Goal: Task Accomplishment & Management: Complete application form

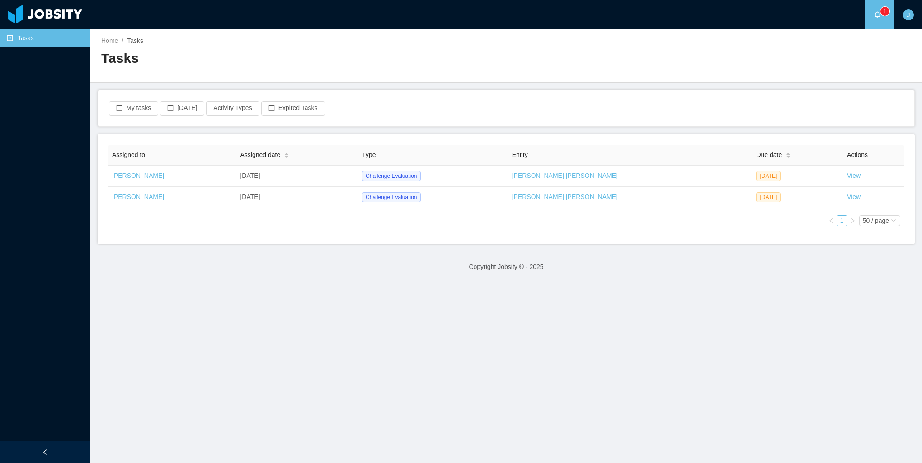
click at [569, 384] on main "Home / Tasks / Tasks My tasks [DATE] Activity Types Expired Tasks Assigned to A…" at bounding box center [505, 246] width 831 height 435
click at [595, 225] on div "Assigned to Assigned date Type Entity Due date Actions [PERSON_NAME] [DATE] Cha…" at bounding box center [505, 189] width 795 height 89
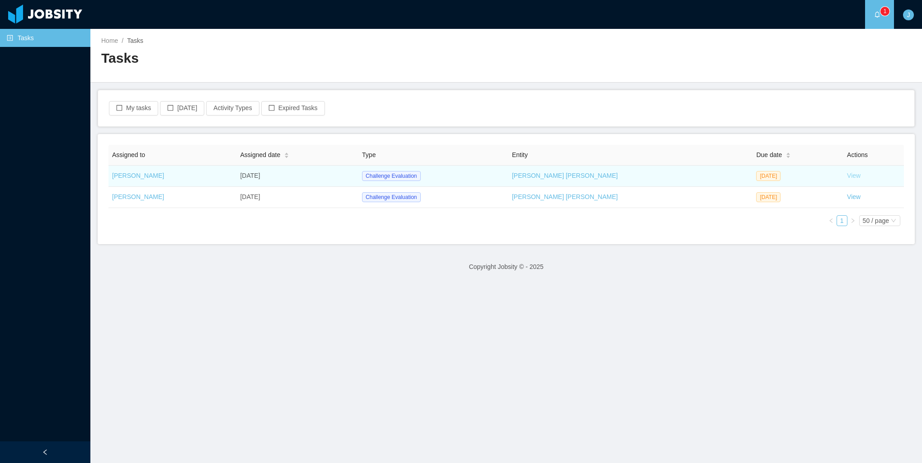
click at [847, 175] on link "View" at bounding box center [854, 175] width 14 height 7
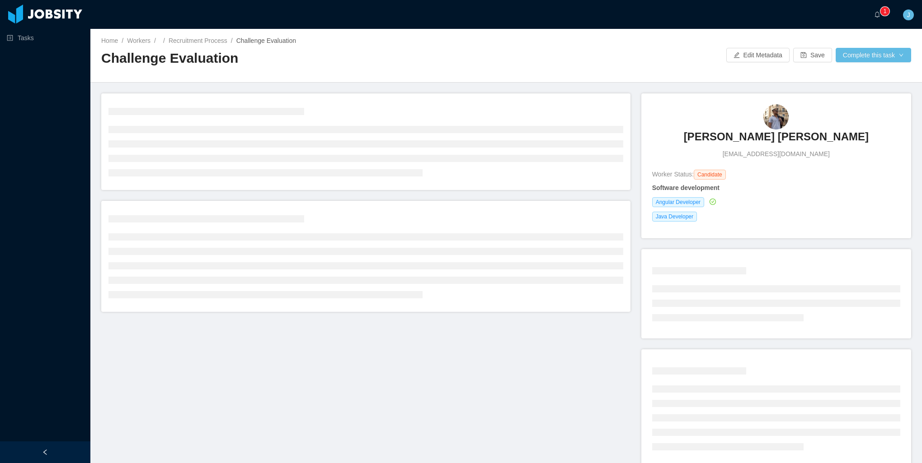
click at [398, 364] on div "[PERSON_NAME] [PERSON_NAME] [PERSON_NAME][EMAIL_ADDRESS][DOMAIN_NAME] Worker St…" at bounding box center [506, 286] width 810 height 385
click at [875, 15] on icon "icon: bell" at bounding box center [877, 14] width 5 height 6
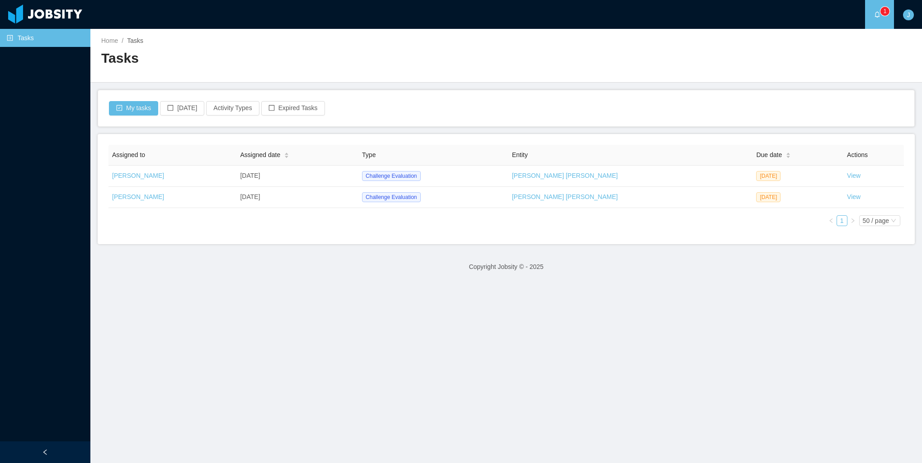
click at [626, 217] on div "Assigned to Assigned date Type Entity Due date Actions [PERSON_NAME] [DATE] Cha…" at bounding box center [505, 189] width 795 height 89
click at [38, 42] on link "Tasks" at bounding box center [45, 38] width 76 height 18
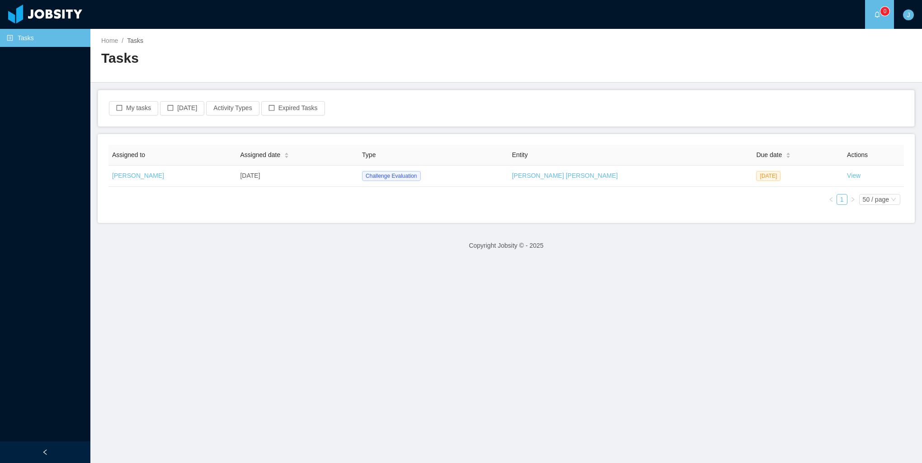
click at [466, 218] on div "Assigned to Assigned date Type Entity Due date Actions [PERSON_NAME] [DATE] Cha…" at bounding box center [506, 178] width 817 height 89
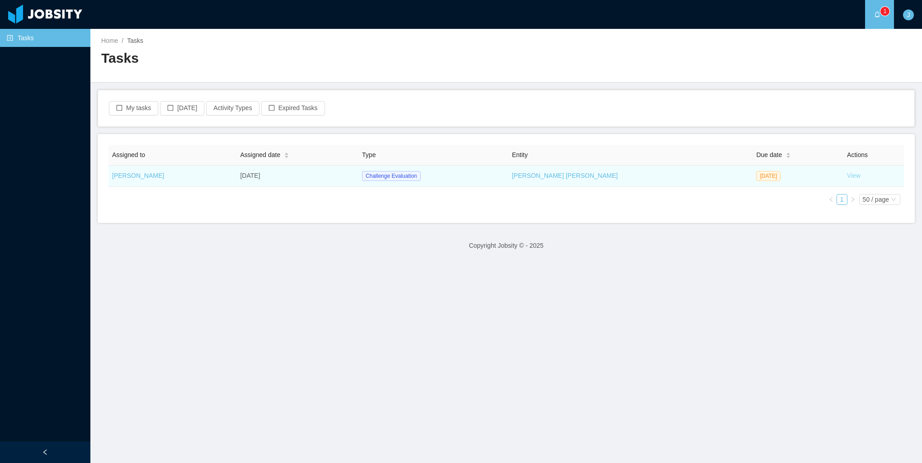
click at [847, 175] on link "View" at bounding box center [854, 175] width 14 height 7
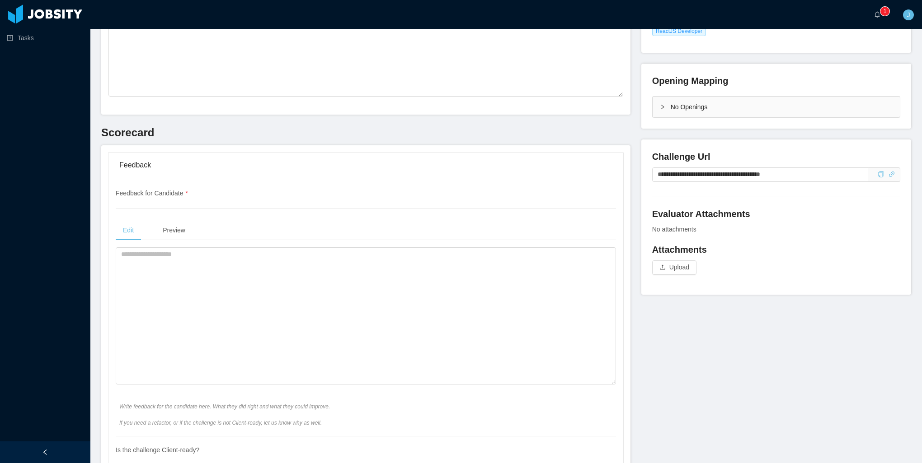
scroll to position [271, 0]
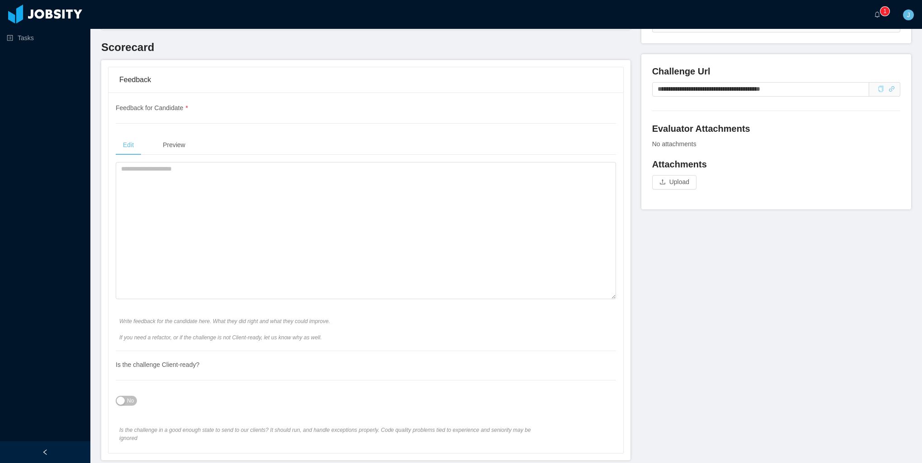
click at [877, 92] on icon "icon: copy" at bounding box center [880, 89] width 6 height 6
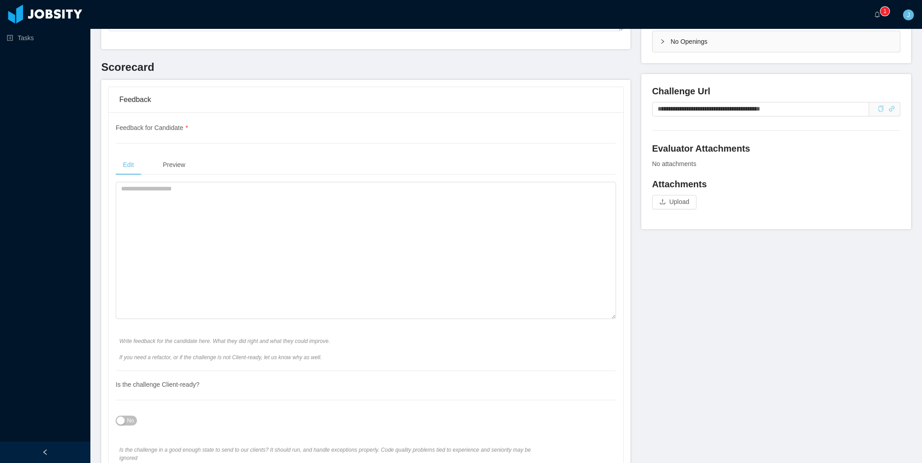
scroll to position [181, 0]
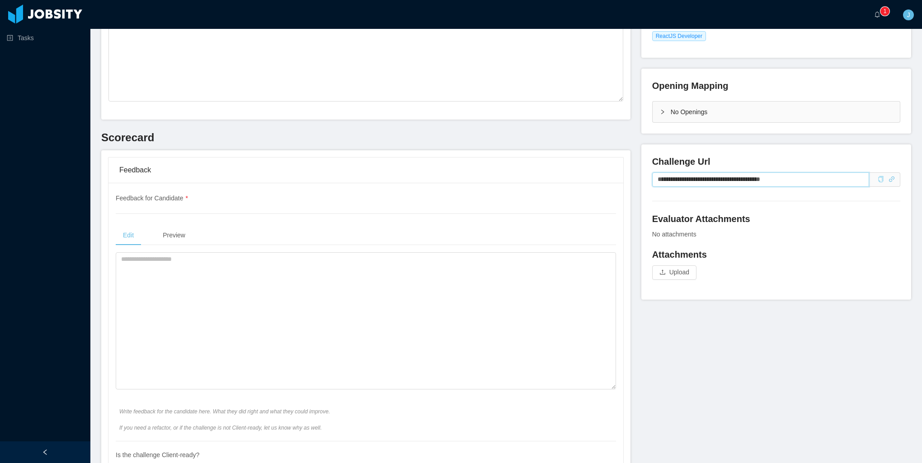
drag, startPoint x: 804, startPoint y: 180, endPoint x: 547, endPoint y: 173, distance: 256.7
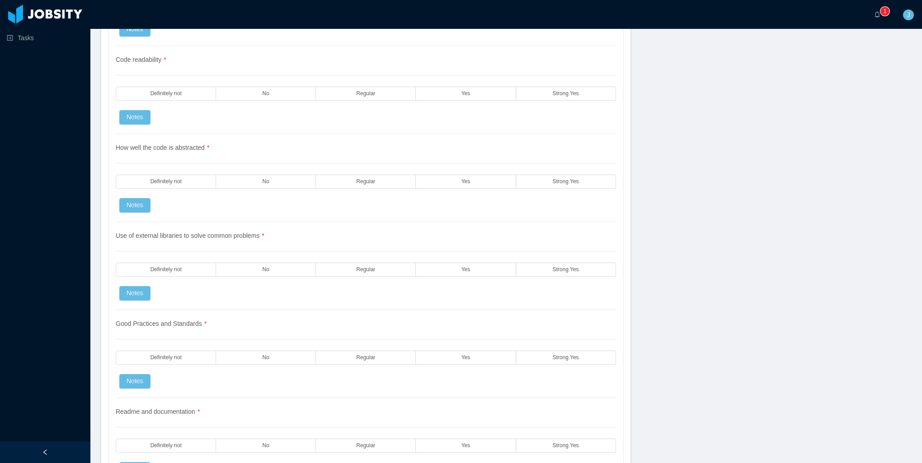
scroll to position [632, 0]
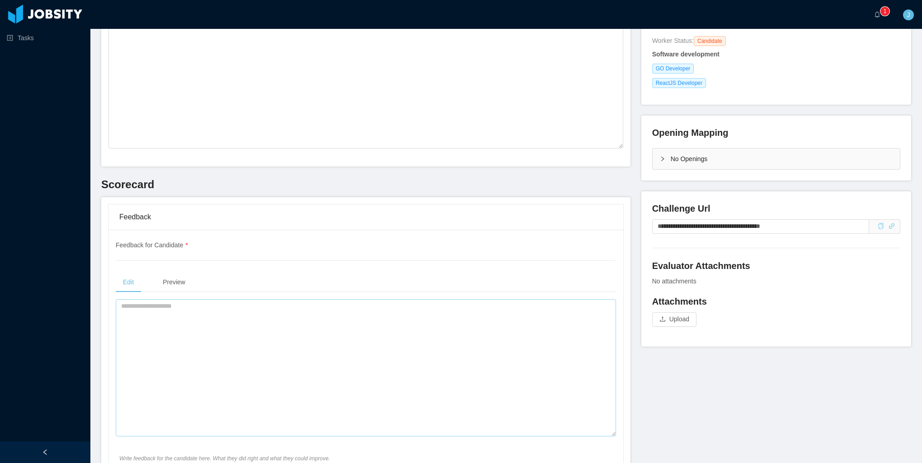
scroll to position [316, 0]
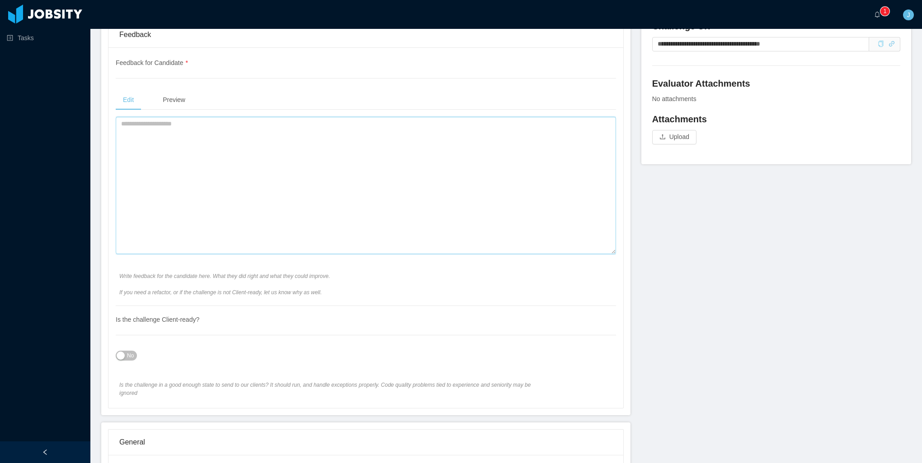
click at [304, 215] on textarea at bounding box center [366, 185] width 500 height 137
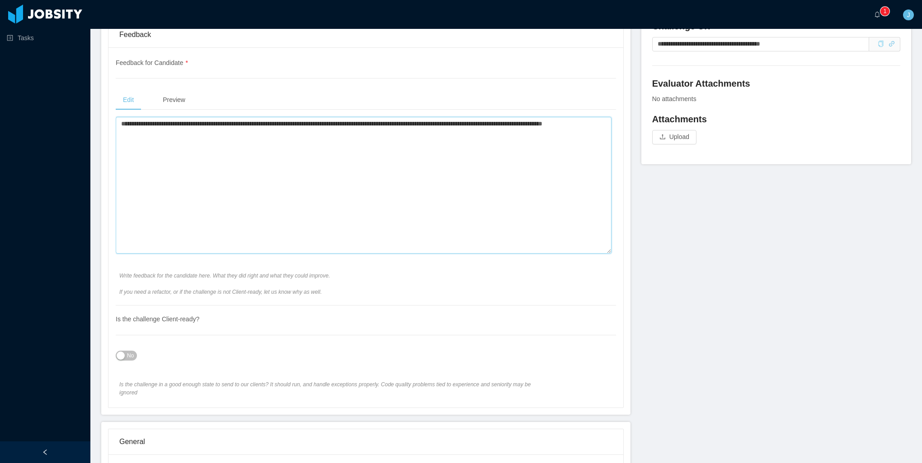
type textarea "**********"
click at [368, 216] on textarea "**********" at bounding box center [364, 185] width 496 height 137
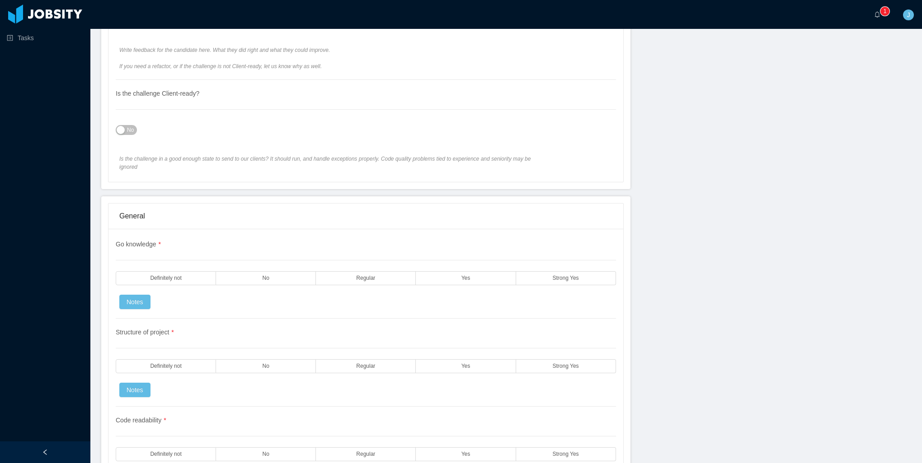
click at [132, 131] on span "No" at bounding box center [130, 130] width 7 height 9
click at [289, 272] on label "No" at bounding box center [266, 279] width 100 height 14
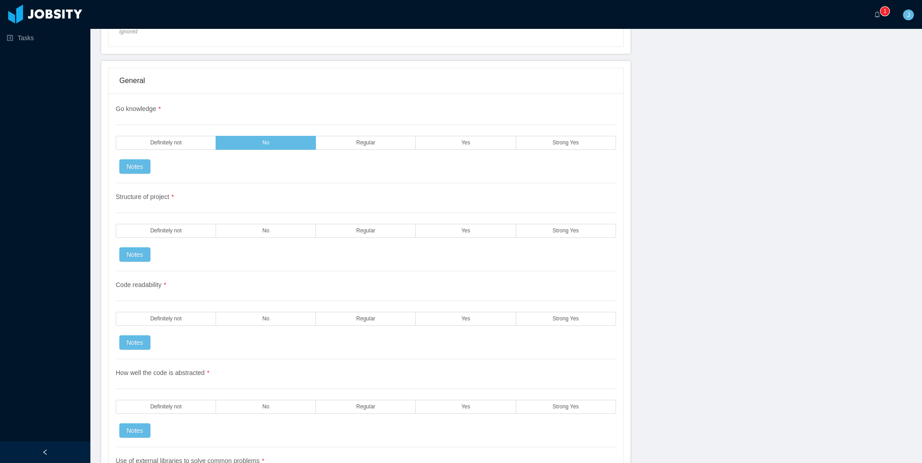
drag, startPoint x: 198, startPoint y: 309, endPoint x: 212, endPoint y: 272, distance: 40.4
click at [199, 312] on label "Definitely not" at bounding box center [166, 319] width 100 height 14
click at [250, 234] on div "Structure of project * Definitely not No Regular Yes Strong Yes Notes" at bounding box center [366, 227] width 500 height 88
click at [257, 224] on label "No" at bounding box center [266, 231] width 100 height 14
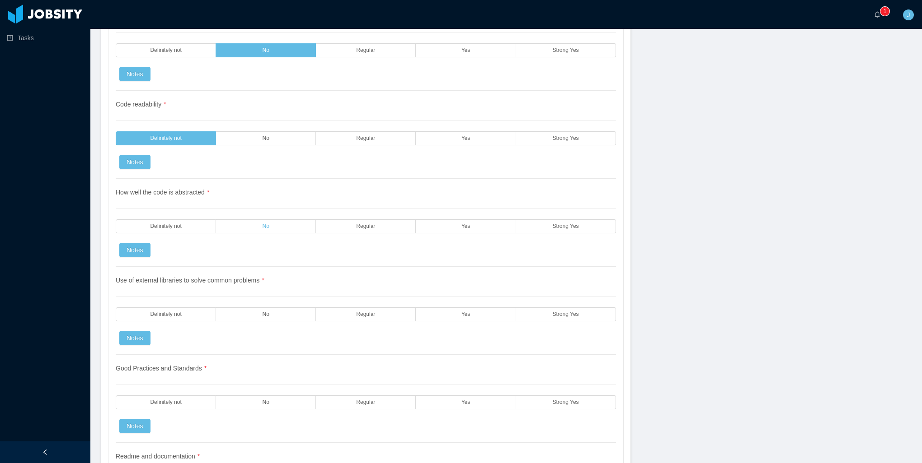
click at [253, 220] on label "No" at bounding box center [266, 227] width 100 height 14
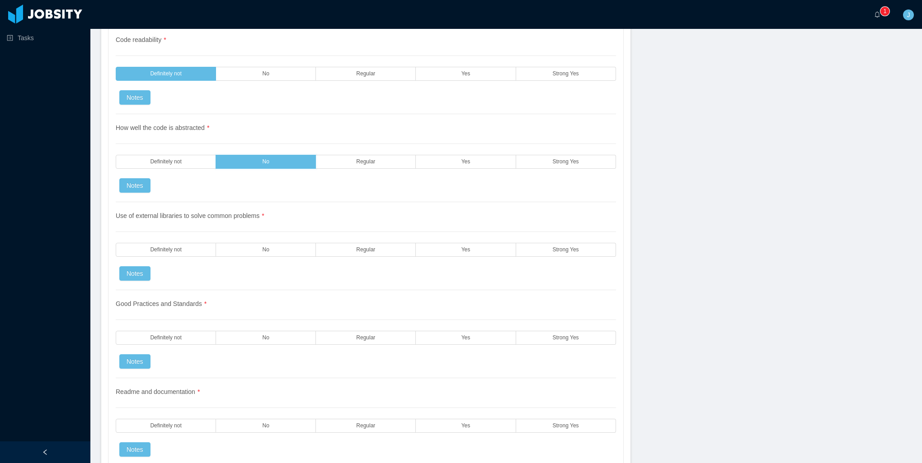
scroll to position [1039, 0]
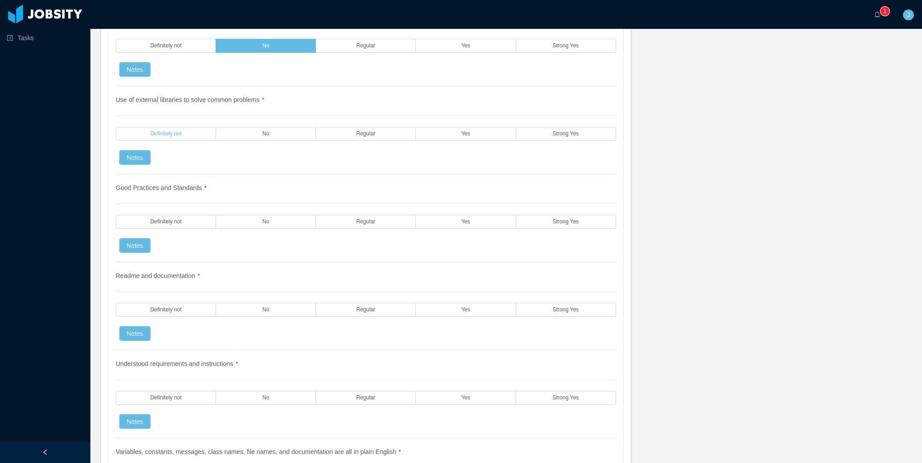
click at [199, 127] on label "Definitely not" at bounding box center [166, 134] width 100 height 14
click at [255, 216] on label "No" at bounding box center [266, 222] width 100 height 14
click at [201, 303] on label "Definitely not" at bounding box center [166, 310] width 100 height 14
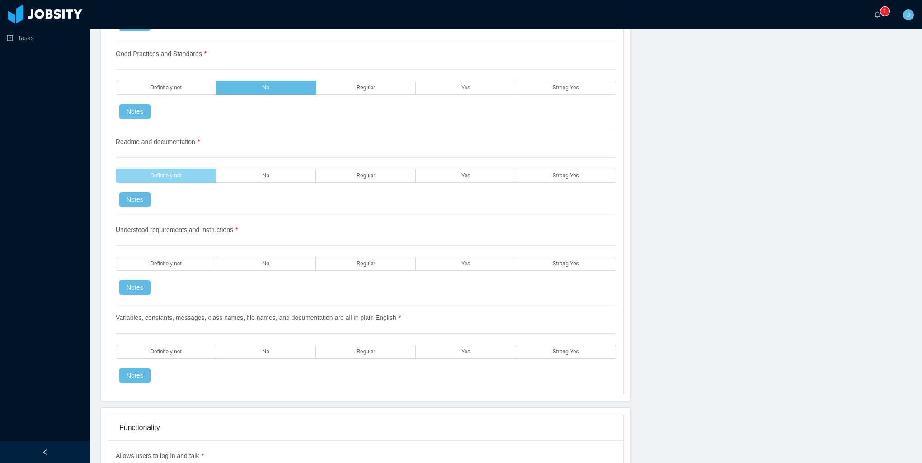
scroll to position [1175, 0]
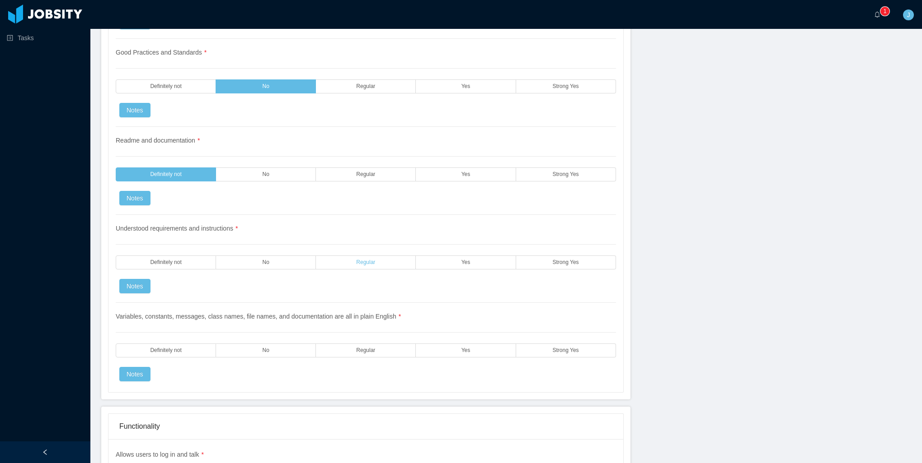
click at [347, 256] on label "Regular" at bounding box center [366, 263] width 100 height 14
click at [199, 344] on label "Definitely not" at bounding box center [166, 351] width 100 height 14
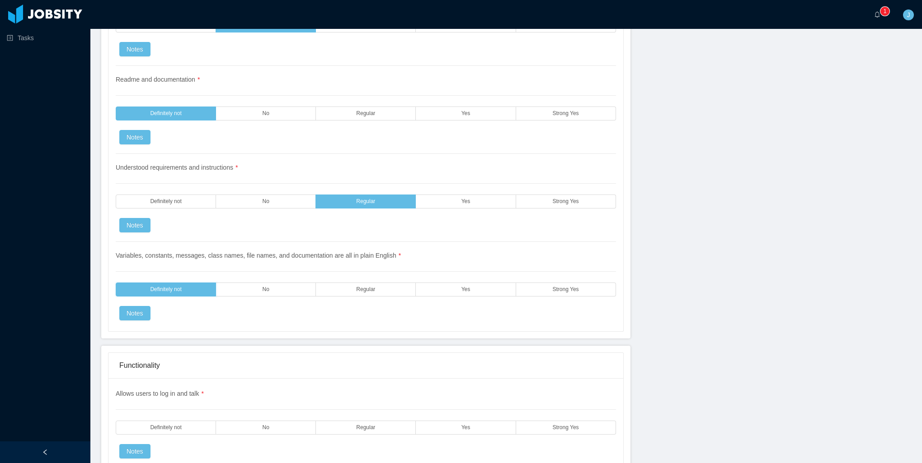
scroll to position [1355, 0]
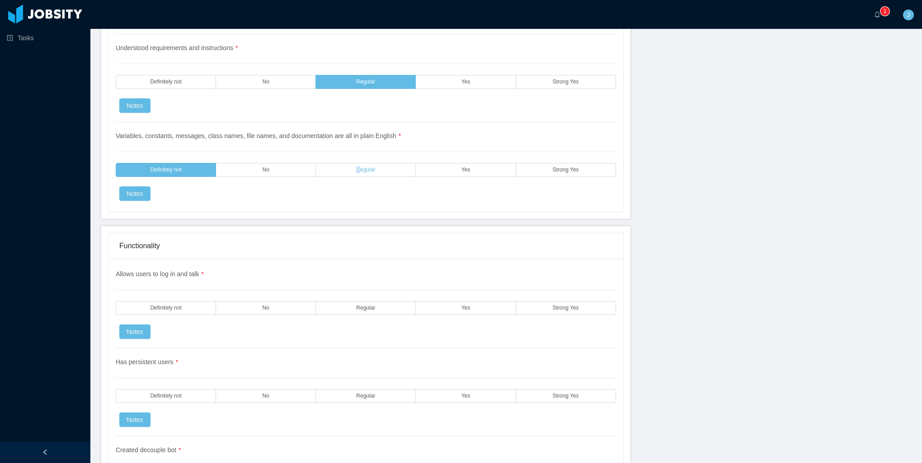
click at [356, 167] on span "Regular" at bounding box center [365, 170] width 19 height 6
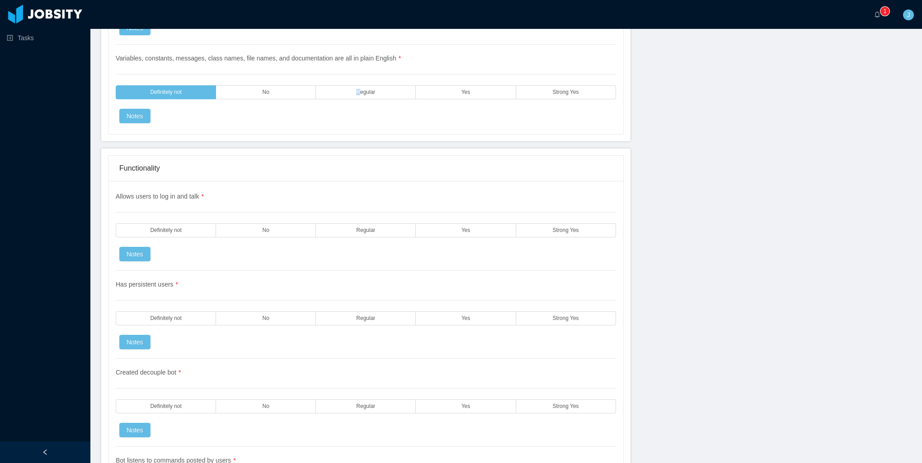
scroll to position [1446, 0]
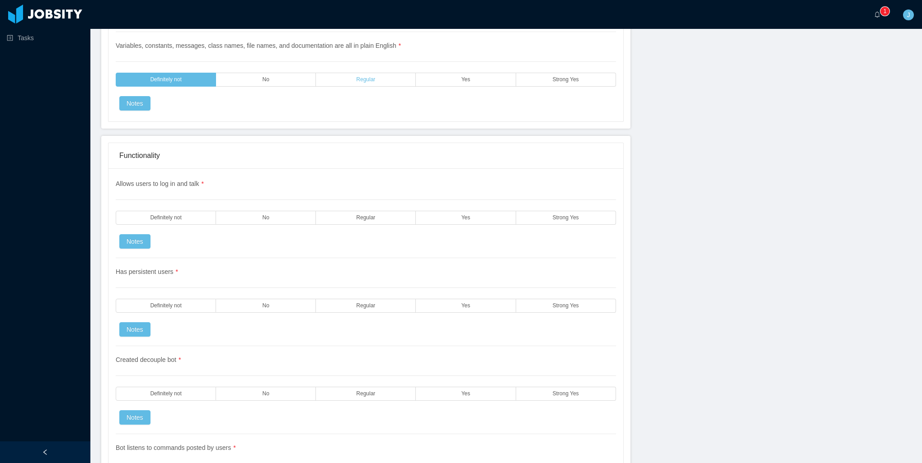
click at [367, 75] on label "Regular" at bounding box center [366, 80] width 100 height 14
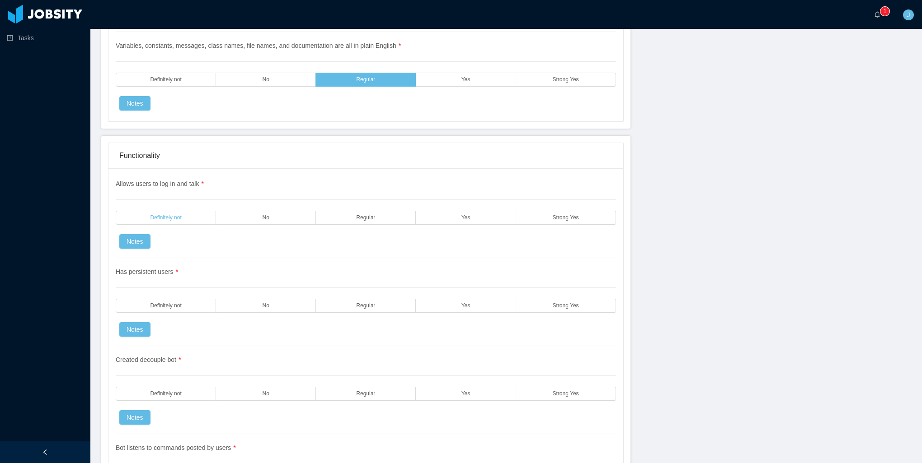
click at [183, 211] on label "Definitely not" at bounding box center [166, 218] width 100 height 14
click at [183, 299] on label "Definitely not" at bounding box center [166, 306] width 100 height 14
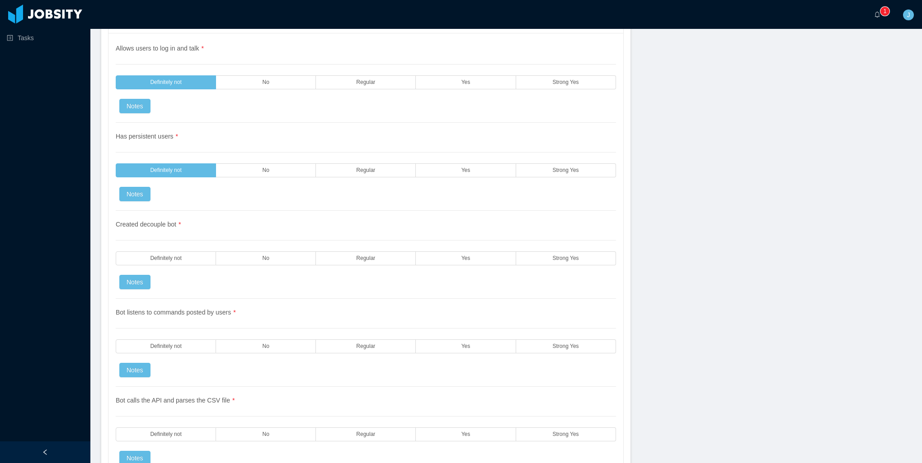
click at [257, 252] on label "No" at bounding box center [266, 259] width 100 height 14
click at [197, 341] on label "Definitely not" at bounding box center [166, 347] width 100 height 14
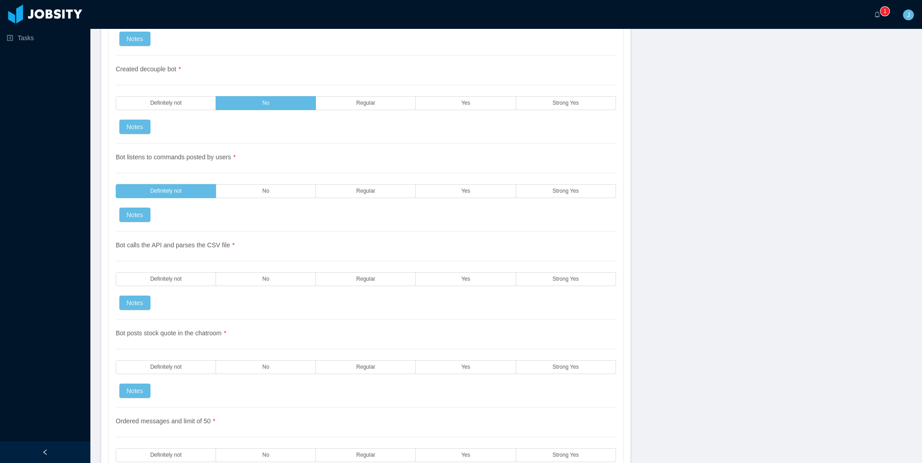
scroll to position [1762, 0]
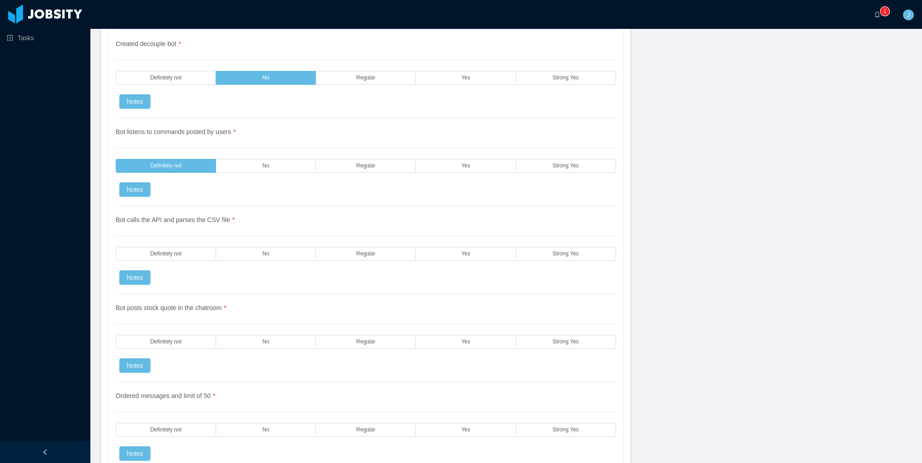
click at [183, 249] on div "Bot calls the API and parses the CSV file * Definitely not No Regular Yes Stron…" at bounding box center [366, 250] width 500 height 88
click at [186, 247] on label "Definitely not" at bounding box center [166, 254] width 100 height 14
click at [170, 335] on label "Definitely not" at bounding box center [166, 342] width 100 height 14
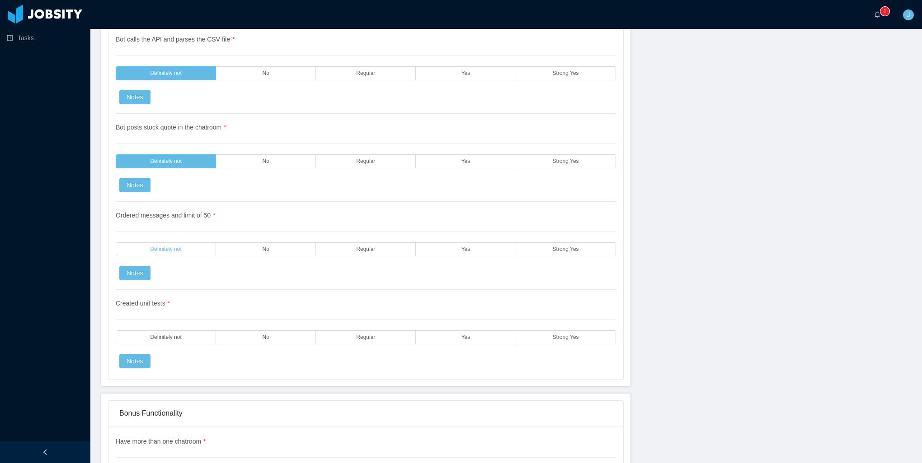
click at [187, 243] on label "Definitely not" at bounding box center [166, 250] width 100 height 14
click at [169, 335] on span "Definitely not" at bounding box center [165, 338] width 31 height 6
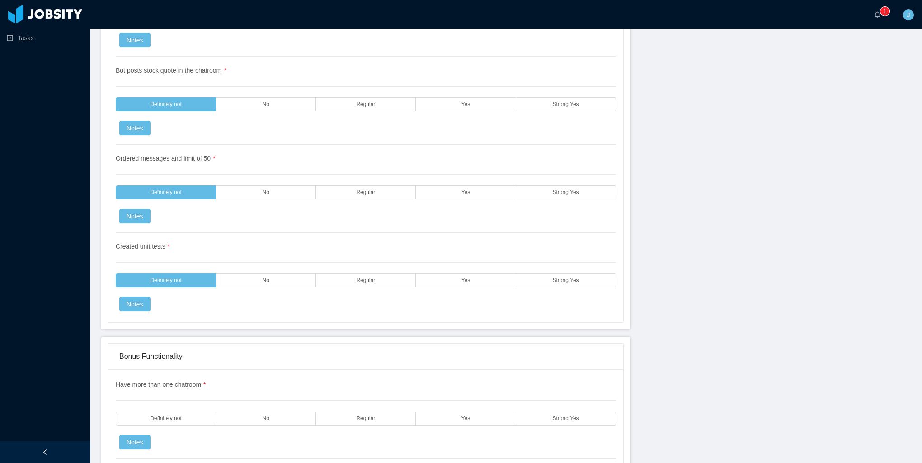
scroll to position [2214, 0]
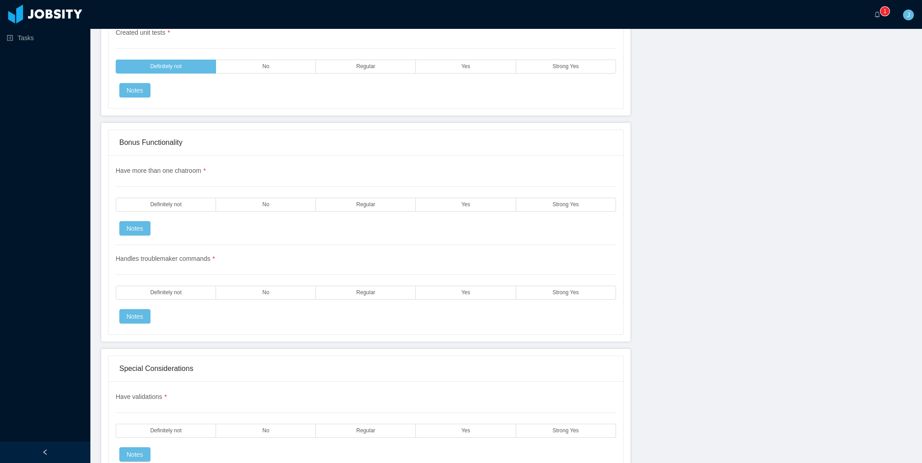
click at [257, 178] on div "Have more than one chatroom * Definitely not No Regular Yes Strong Yes Notes" at bounding box center [366, 205] width 500 height 79
click at [257, 198] on label "No" at bounding box center [266, 205] width 100 height 14
click at [263, 290] on span "No" at bounding box center [265, 293] width 7 height 6
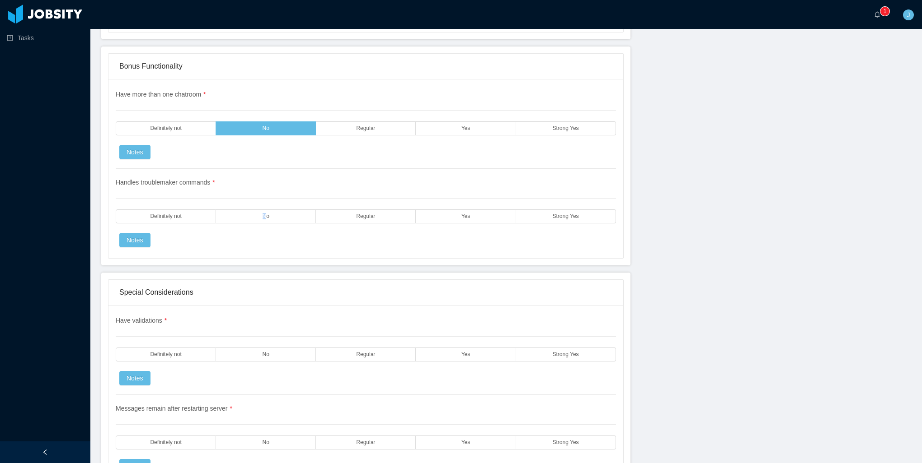
scroll to position [2259, 0]
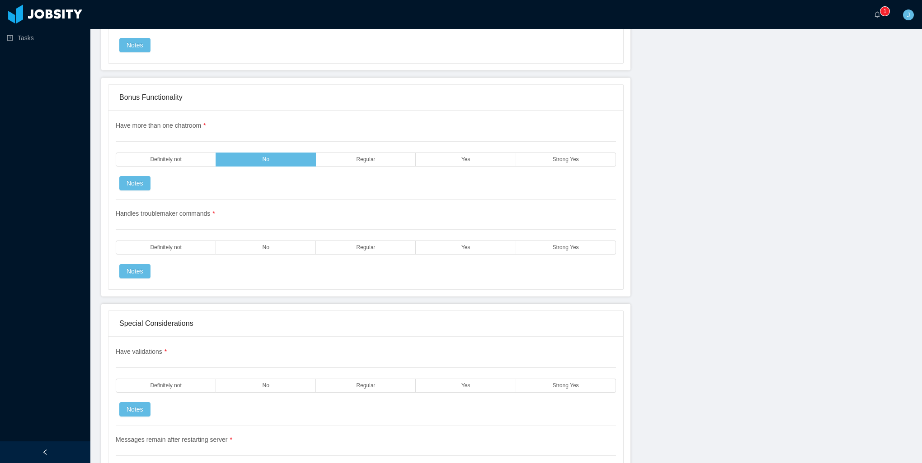
click at [347, 156] on div "Have more than one chatroom * Definitely not No Regular Yes Strong Yes Notes" at bounding box center [366, 160] width 500 height 79
click at [187, 153] on label "Definitely not" at bounding box center [166, 160] width 100 height 14
click at [240, 225] on div "Handles troublemaker commands * Definitely not No Regular Yes Strong Yes Notes" at bounding box center [366, 239] width 500 height 79
click at [190, 241] on label "Definitely not" at bounding box center [166, 248] width 100 height 14
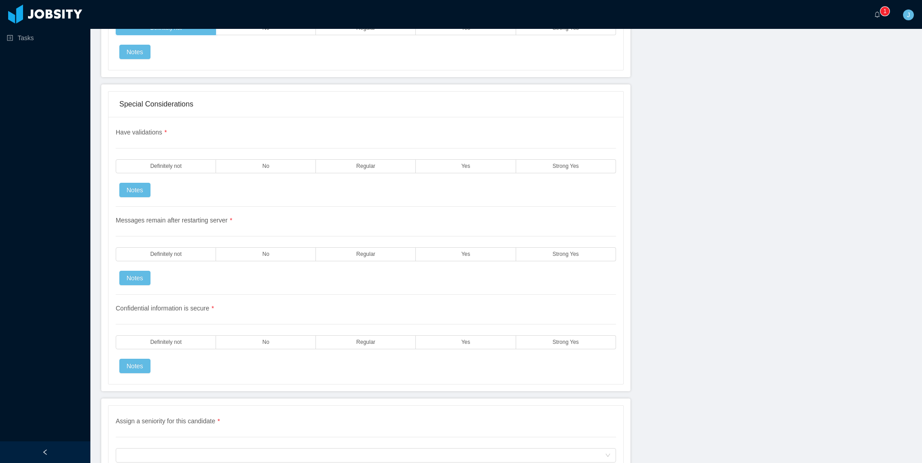
scroll to position [2485, 0]
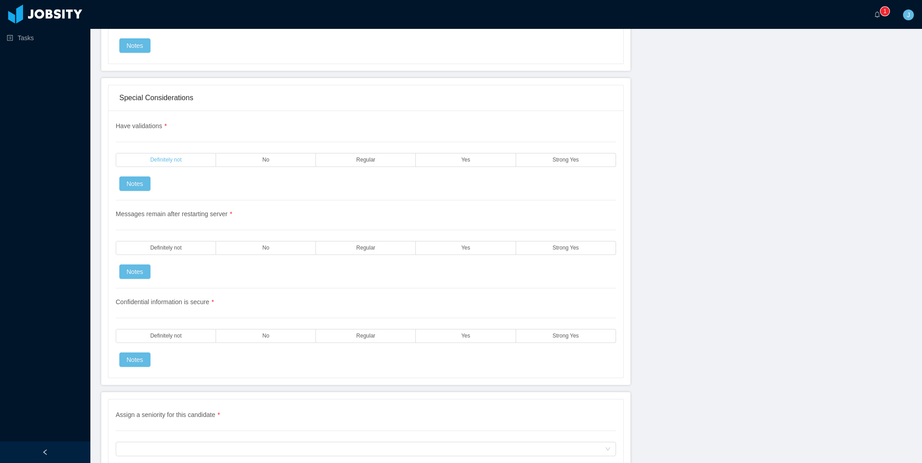
click at [175, 157] on span "Definitely not" at bounding box center [165, 160] width 31 height 6
click at [173, 245] on span "Definitely not" at bounding box center [165, 248] width 31 height 6
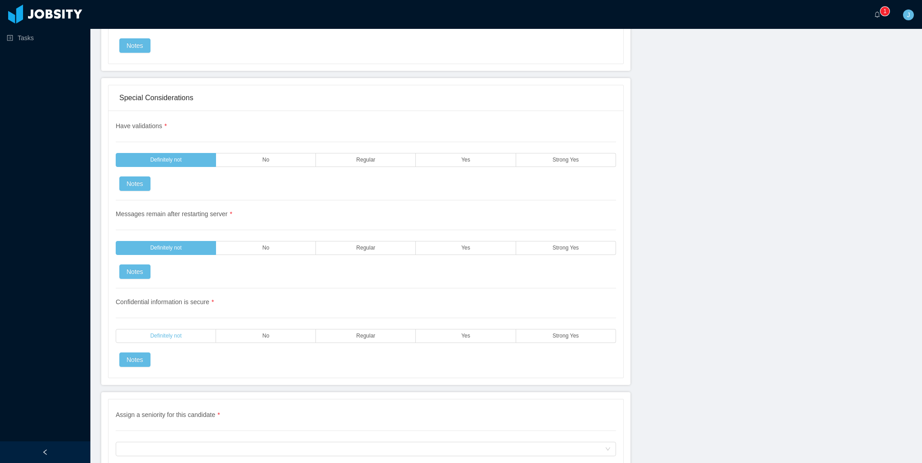
click at [200, 329] on label "Definitely not" at bounding box center [166, 336] width 100 height 14
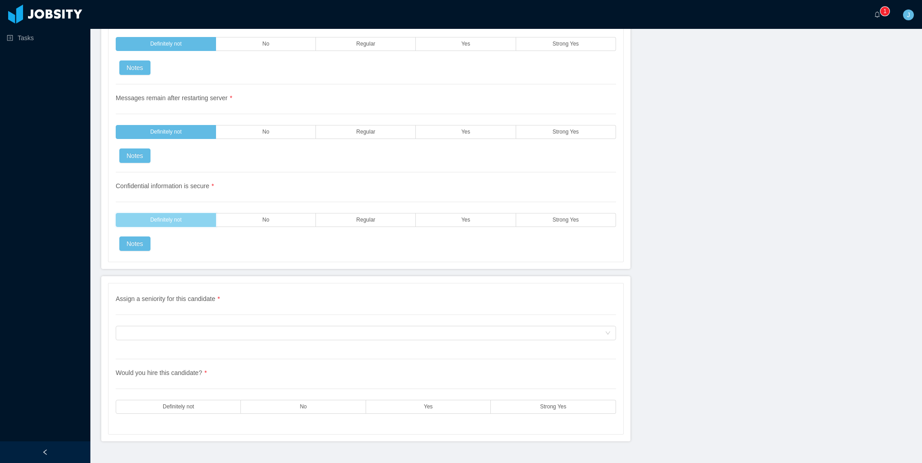
scroll to position [2605, 0]
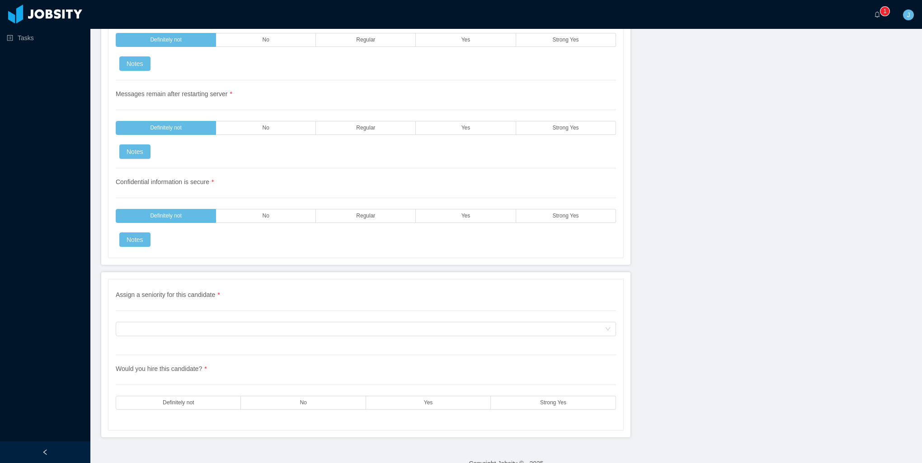
click at [204, 305] on div "Assign a seniority for this candidate * Assign a seniority for this candidate" at bounding box center [366, 322] width 500 height 65
click at [206, 323] on div "Assign a seniority for this candidate" at bounding box center [362, 330] width 483 height 14
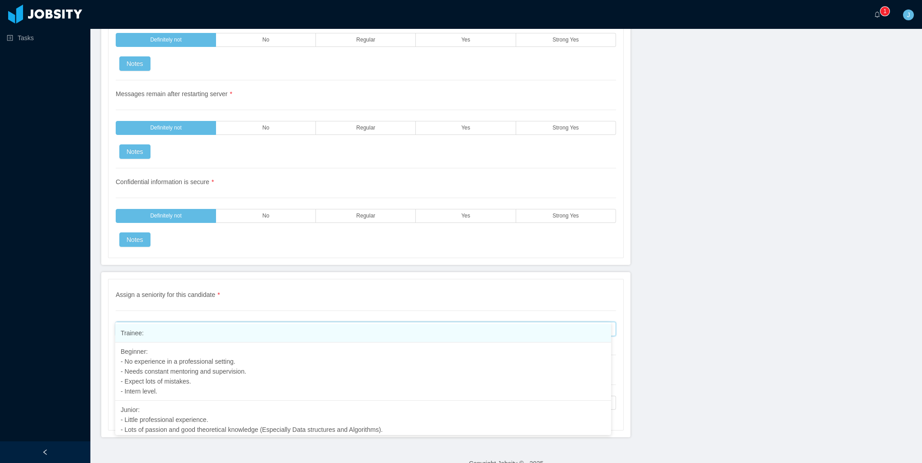
click at [160, 333] on li "Trainee:" at bounding box center [363, 333] width 496 height 19
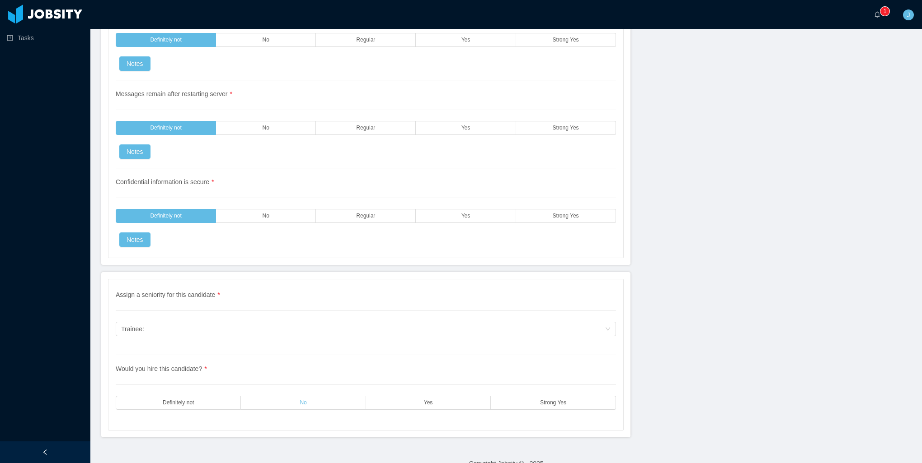
click at [293, 396] on label "No" at bounding box center [303, 403] width 125 height 14
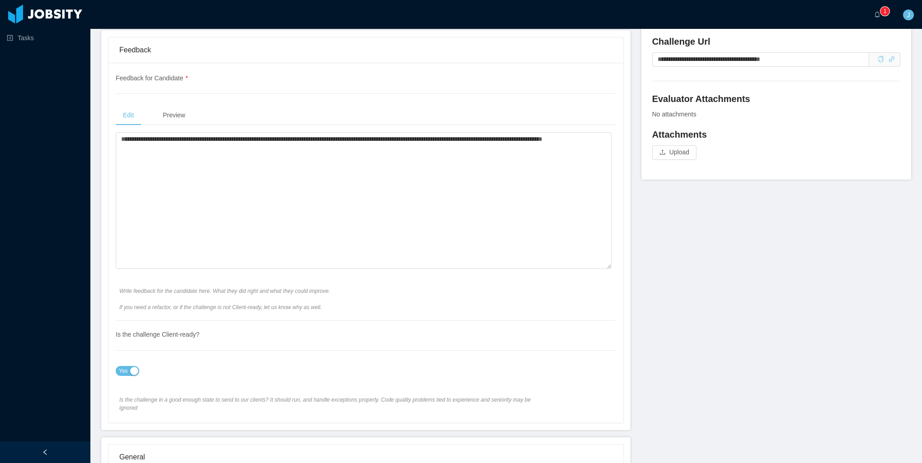
scroll to position [0, 0]
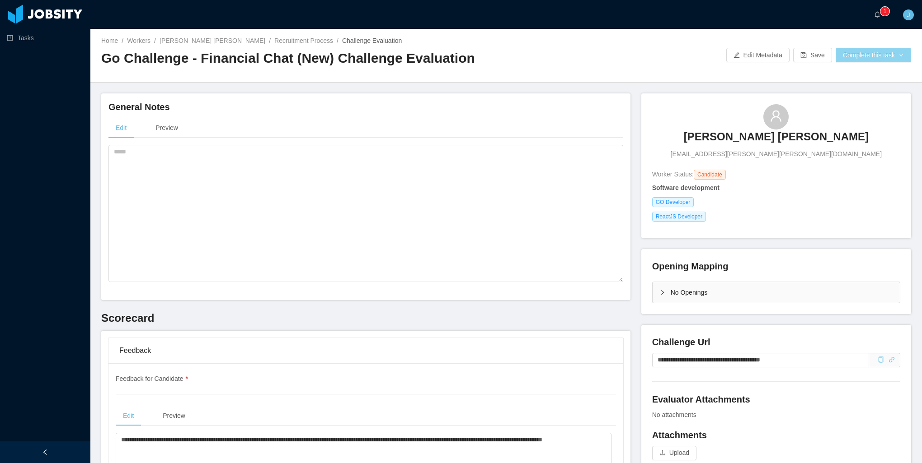
click at [859, 61] on button "Complete this task" at bounding box center [872, 55] width 75 height 14
click at [849, 76] on button "Save Evaluation" at bounding box center [867, 75] width 70 height 14
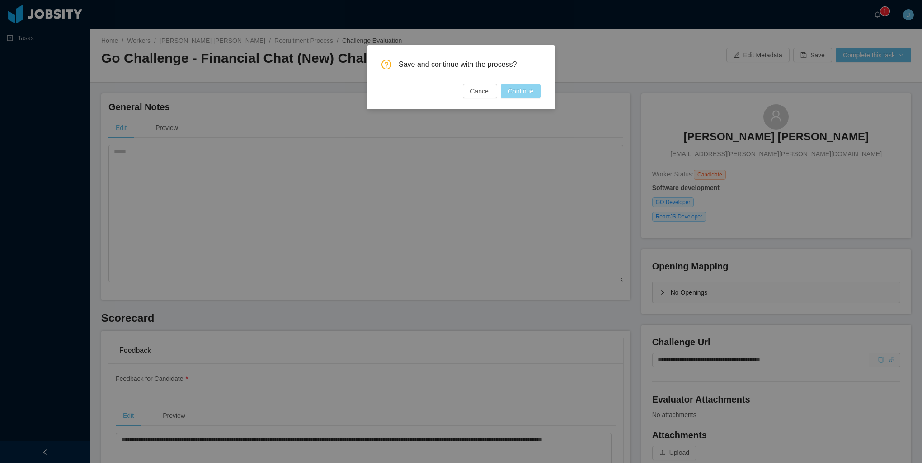
click at [529, 92] on button "Continue" at bounding box center [521, 91] width 40 height 14
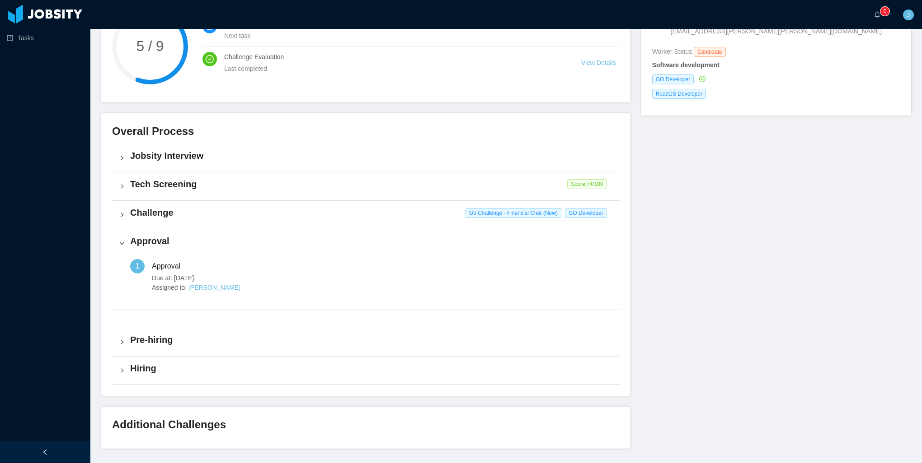
scroll to position [150, 0]
